Goal: Feedback & Contribution: Submit feedback/report problem

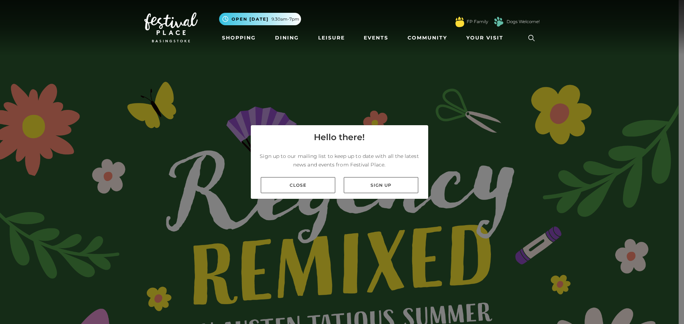
click at [396, 176] on div "Close Sign up" at bounding box center [339, 185] width 177 height 27
click at [303, 173] on div "Close Sign up" at bounding box center [339, 185] width 177 height 27
click at [293, 178] on link "Close" at bounding box center [298, 185] width 74 height 16
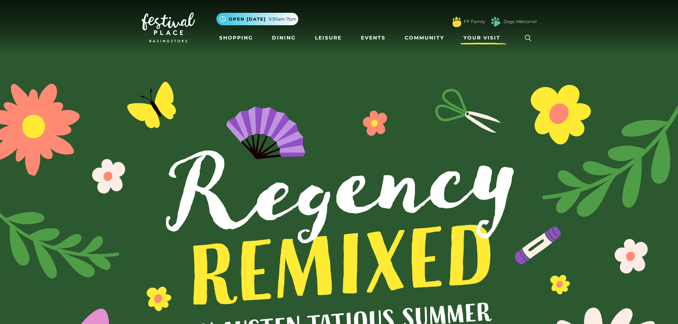
click at [494, 39] on span "Your Visit" at bounding box center [482, 37] width 37 height 7
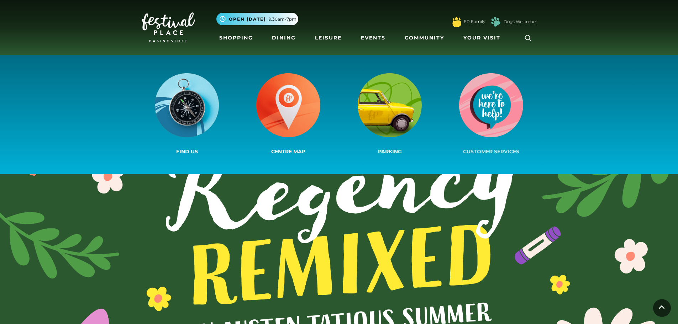
click at [497, 88] on img at bounding box center [491, 105] width 64 height 64
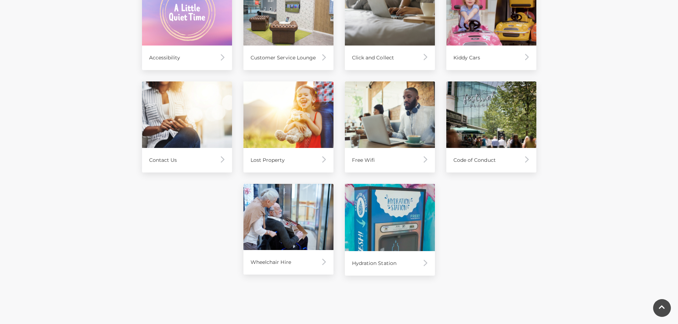
scroll to position [392, 0]
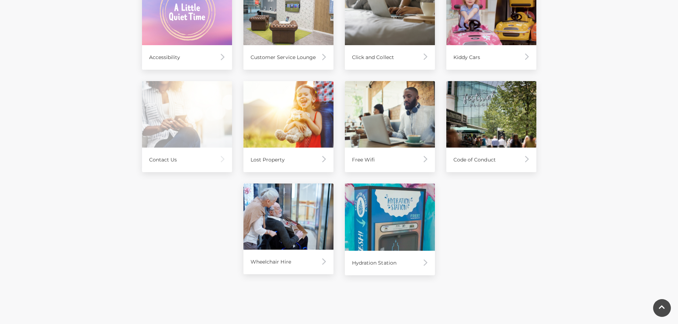
click at [172, 120] on img at bounding box center [187, 114] width 90 height 67
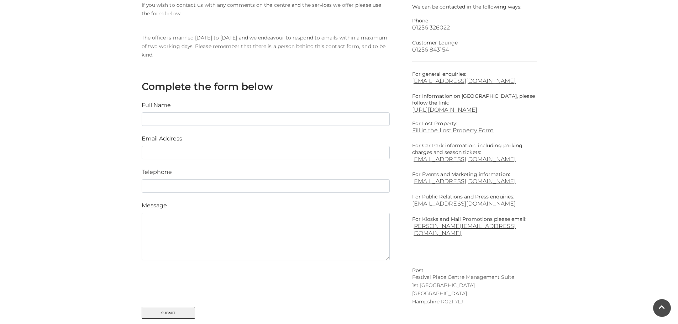
scroll to position [249, 0]
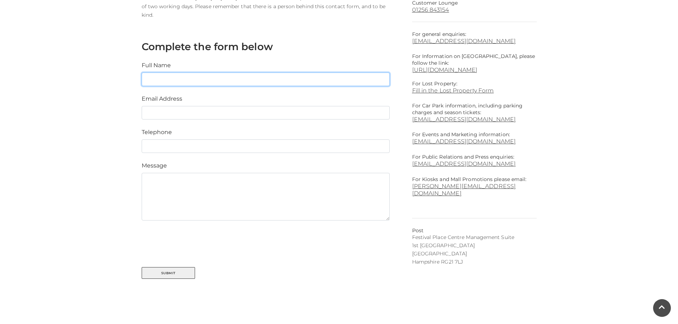
click at [177, 79] on input "text" at bounding box center [266, 80] width 248 height 14
type input "[PERSON_NAME]"
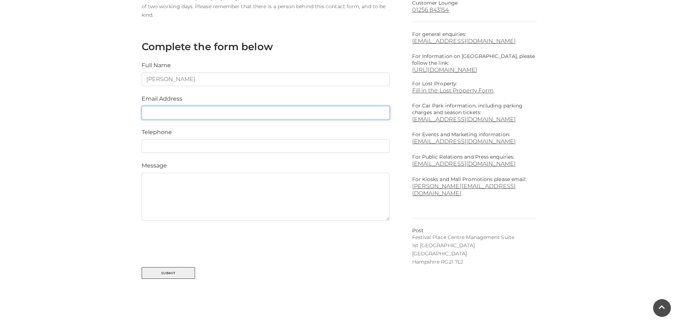
type input "h"
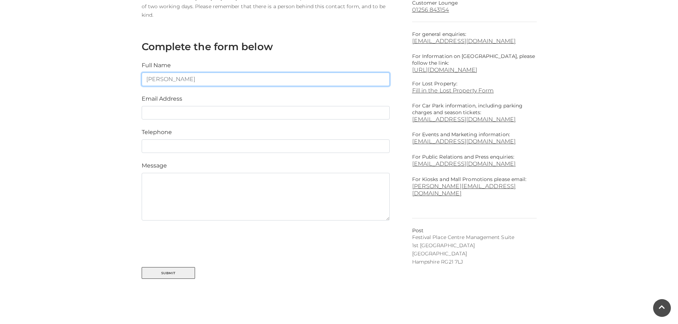
click at [177, 79] on input "[PERSON_NAME]" at bounding box center [266, 80] width 248 height 14
type input "[PERSON_NAME]"
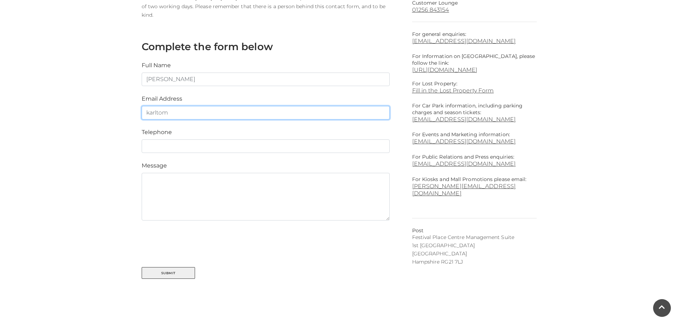
type input "[EMAIL_ADDRESS][DOMAIN_NAME]"
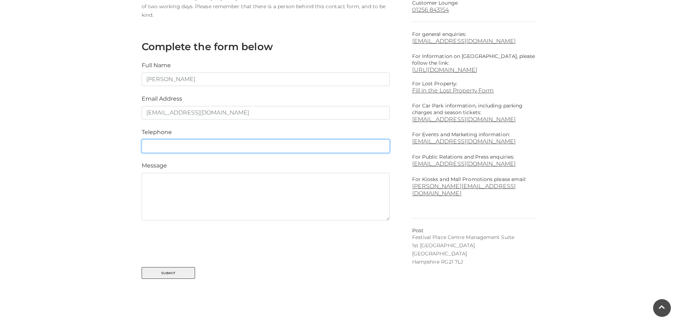
click at [183, 147] on input "text" at bounding box center [266, 147] width 248 height 14
type input "07715466052"
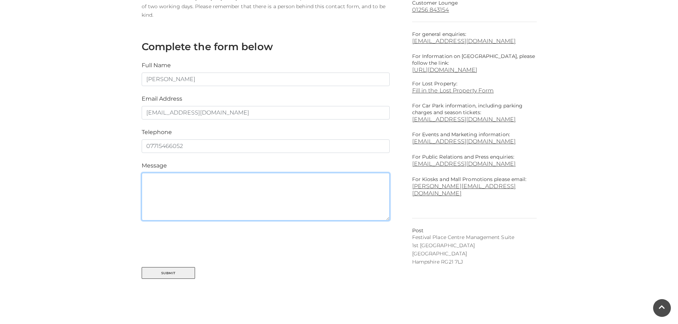
click at [201, 180] on textarea at bounding box center [266, 197] width 248 height 48
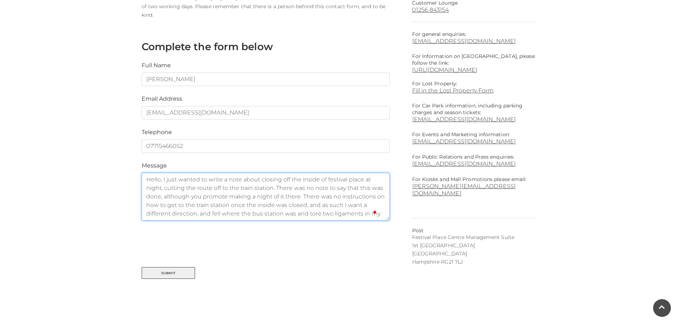
scroll to position [5, 0]
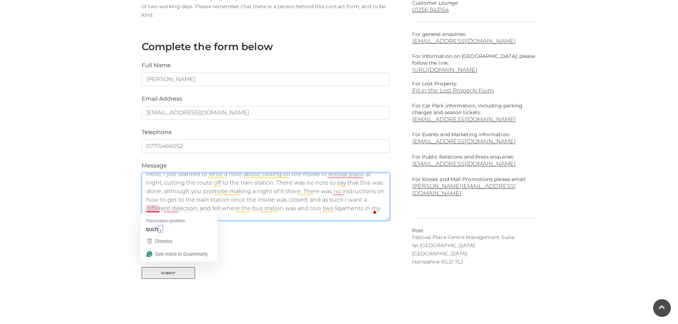
click at [149, 209] on textarea "Hello, I just wanted to write a note about closing off the inside of festival p…" at bounding box center [266, 197] width 248 height 48
click at [175, 205] on textarea "Hello, I just wanted to write a note about closing off the inside of festival p…" at bounding box center [266, 197] width 248 height 48
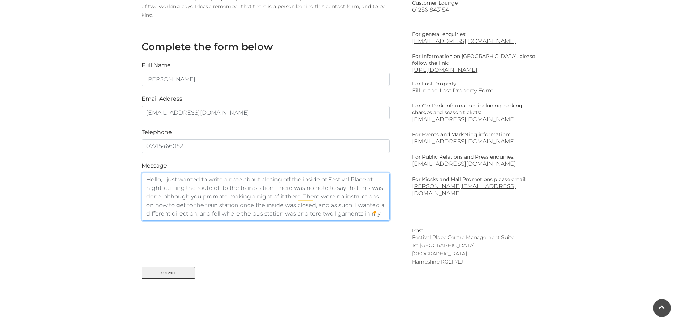
scroll to position [9, 0]
click at [270, 210] on textarea "Hello, I just wanted to write a note about closing off the inside of Festival P…" at bounding box center [266, 197] width 248 height 48
type textarea "Hello, I just wanted to write a note about closing off the inside of Festival P…"
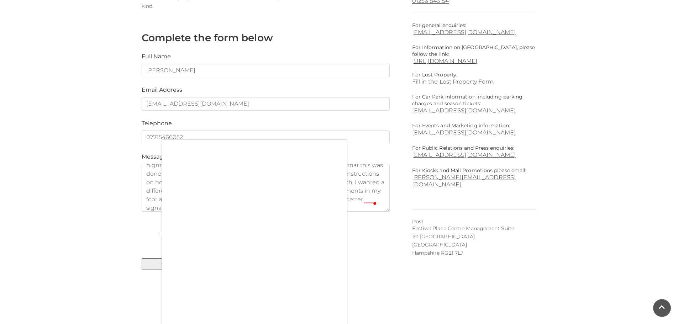
scroll to position [294, 0]
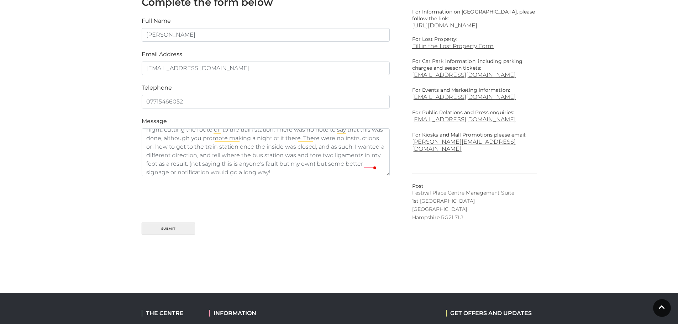
click at [304, 233] on div "Submit" at bounding box center [265, 210] width 259 height 50
click at [144, 230] on button "Submit" at bounding box center [168, 229] width 53 height 12
